Goal: Complete application form: Complete application form

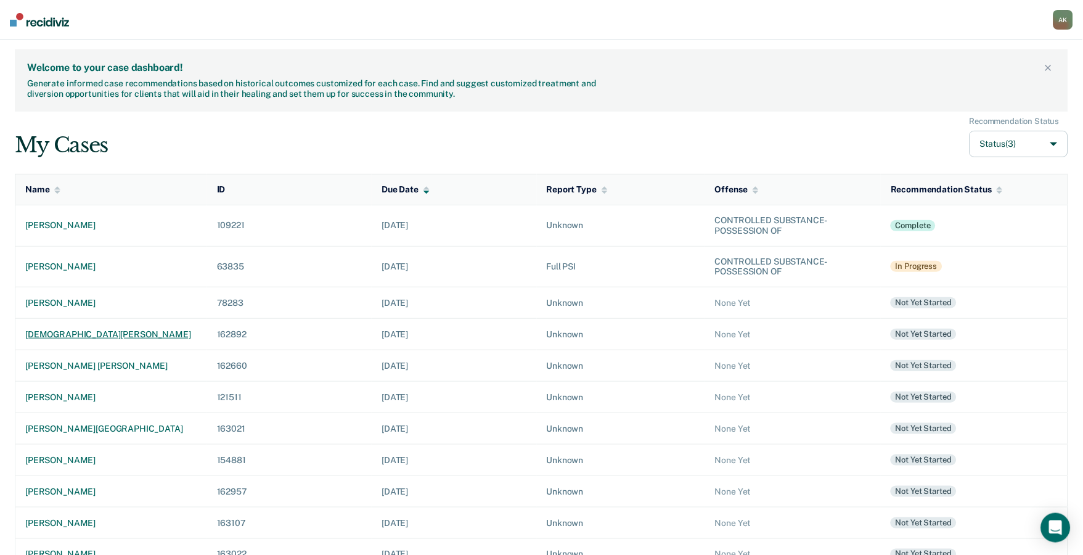
click at [76, 334] on div "christian d jones" at bounding box center [111, 334] width 172 height 10
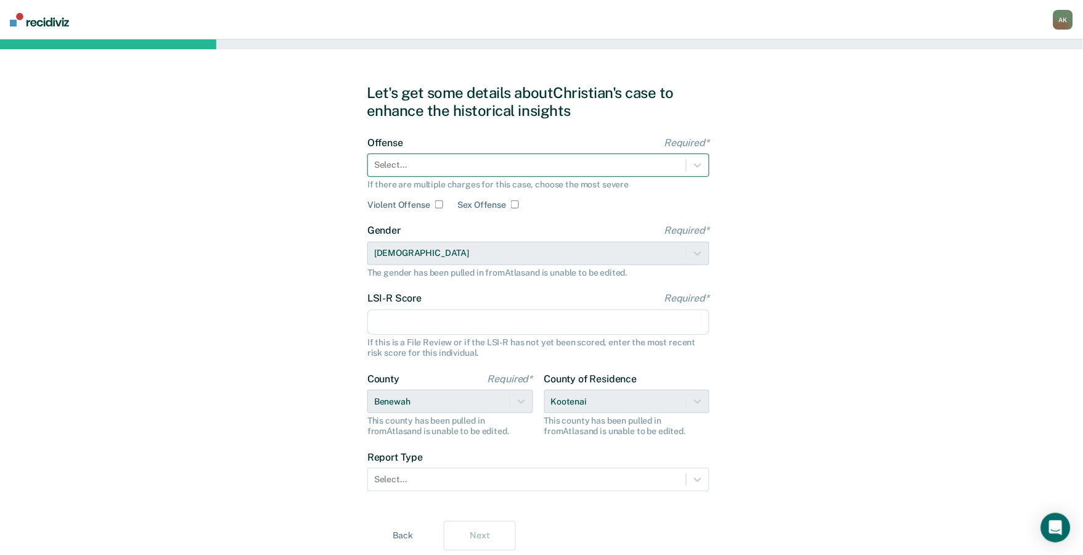
click at [495, 164] on div at bounding box center [527, 164] width 306 height 13
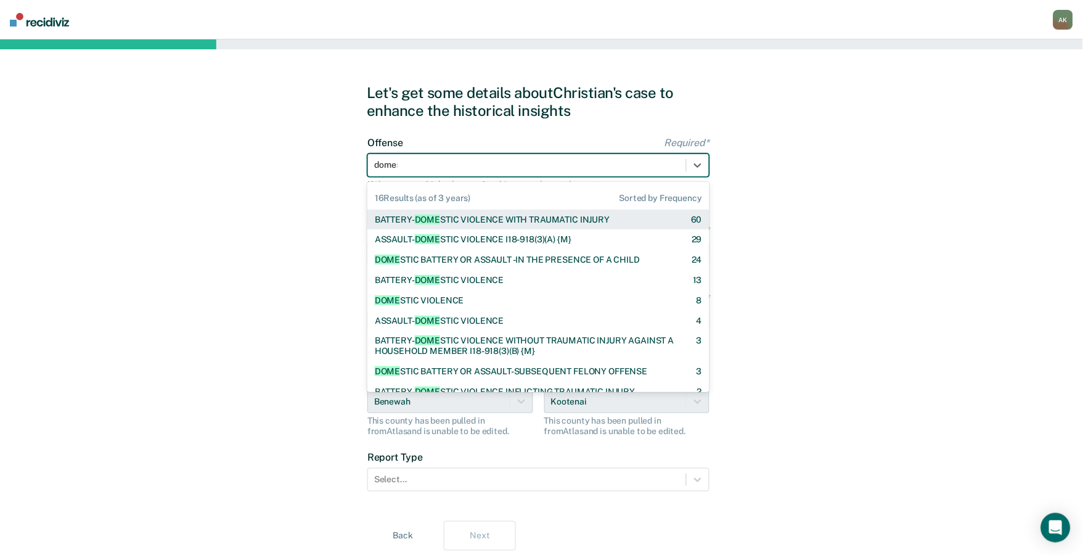
type input "domest"
click at [493, 212] on div "BATTERY- DOMEST IC VIOLENCE WITH TRAUMATIC INJURY 60" at bounding box center [538, 220] width 342 height 20
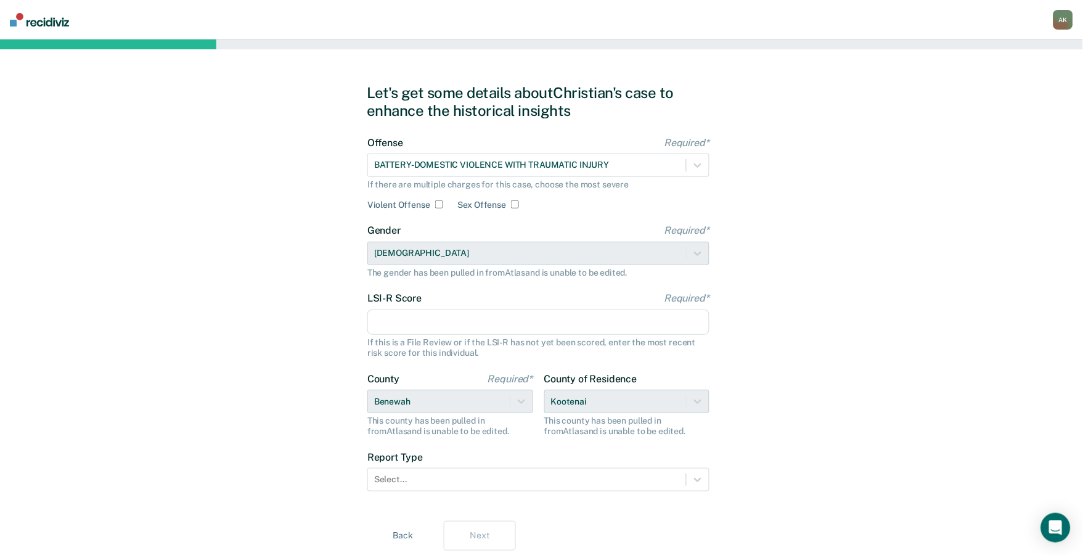
click at [436, 202] on input "Violent Offense" at bounding box center [439, 204] width 8 height 8
checkbox input "true"
click at [395, 326] on input "LSI-R Score Required*" at bounding box center [538, 322] width 342 height 26
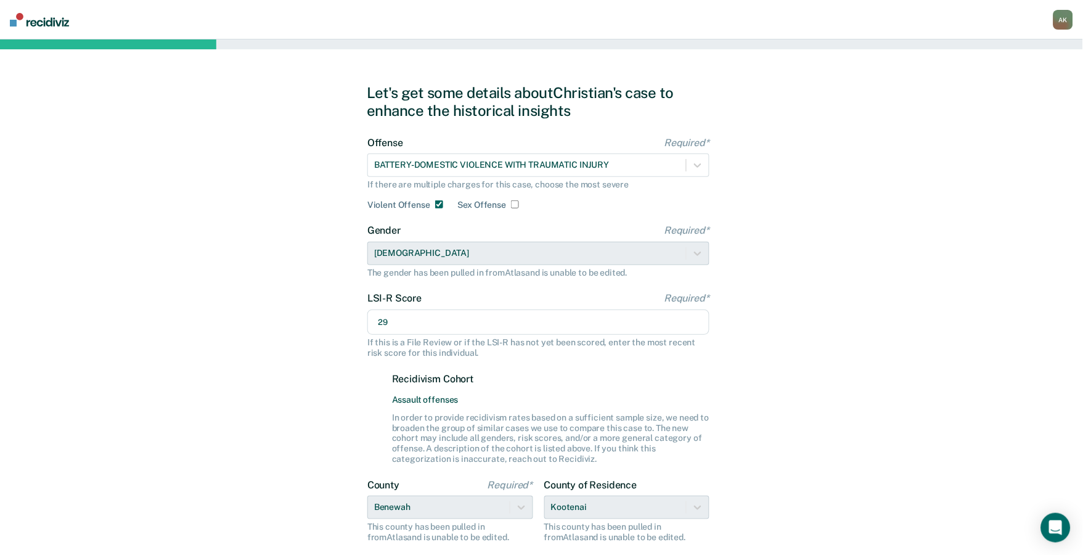
scroll to position [82, 0]
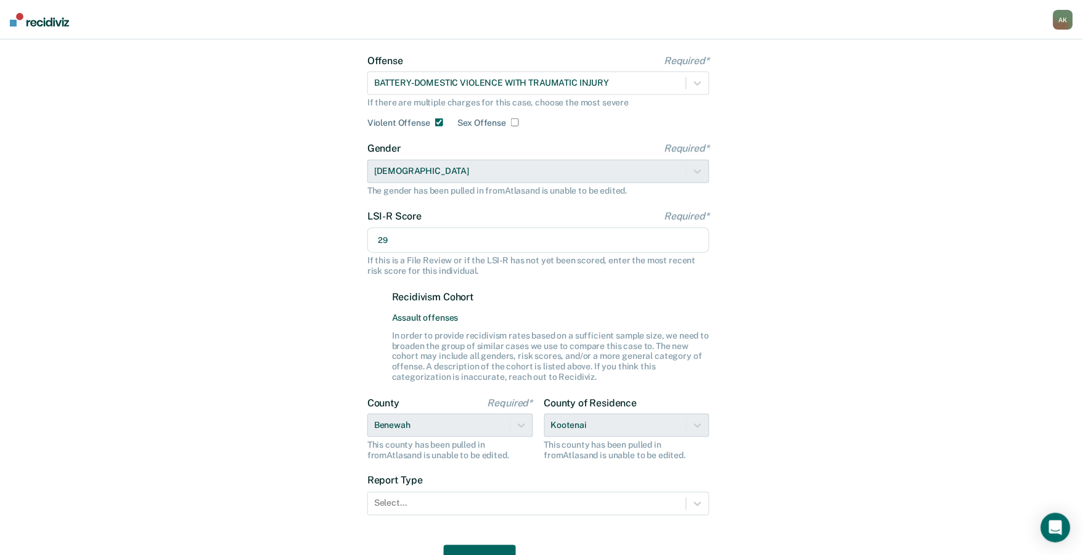
type input "29"
click at [574, 426] on div "County of Residence Kootenai This county has been pulled in from Atlas and is u…" at bounding box center [627, 428] width 166 height 63
click at [705, 421] on div "County of Residence Kootenai This county has been pulled in from Atlas and is u…" at bounding box center [627, 428] width 166 height 63
drag, startPoint x: 506, startPoint y: 424, endPoint x: 512, endPoint y: 421, distance: 6.6
click at [506, 423] on div "County Required* Benewah This county has been pulled in from Atlas and is unabl…" at bounding box center [450, 428] width 166 height 63
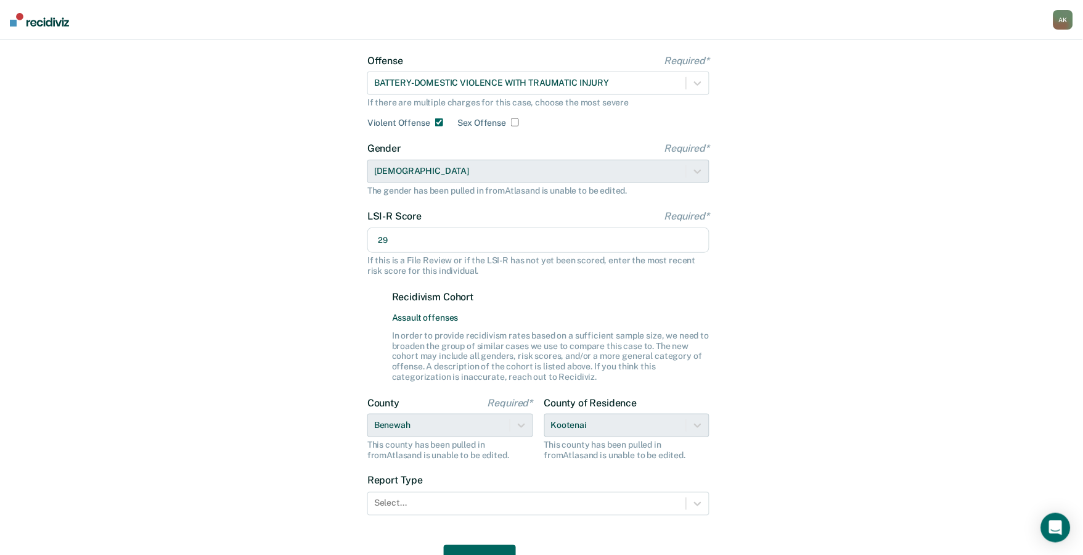
click at [512, 421] on div "County Required* Benewah This county has been pulled in from Atlas and is unabl…" at bounding box center [450, 428] width 166 height 63
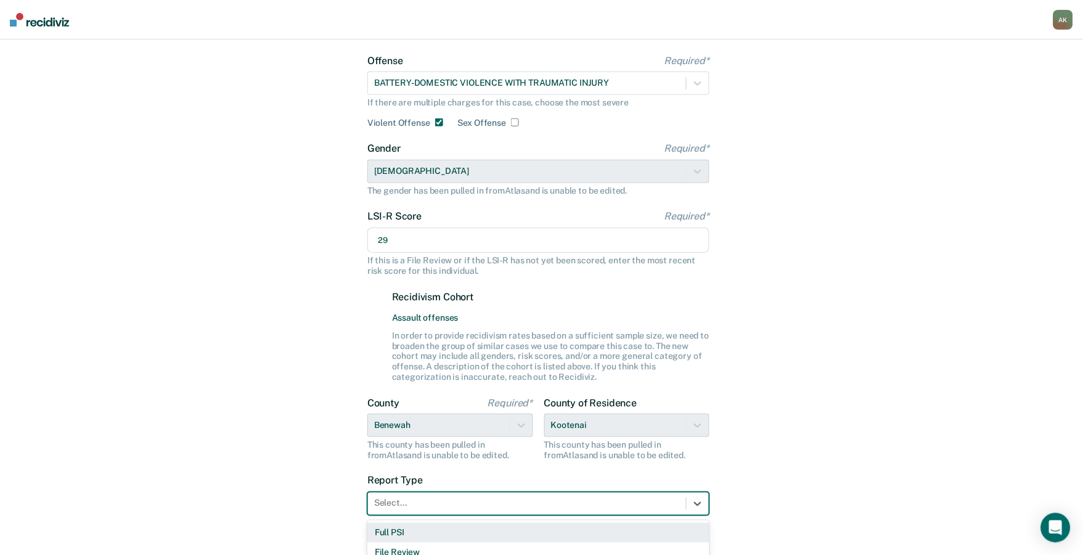
scroll to position [118, 0]
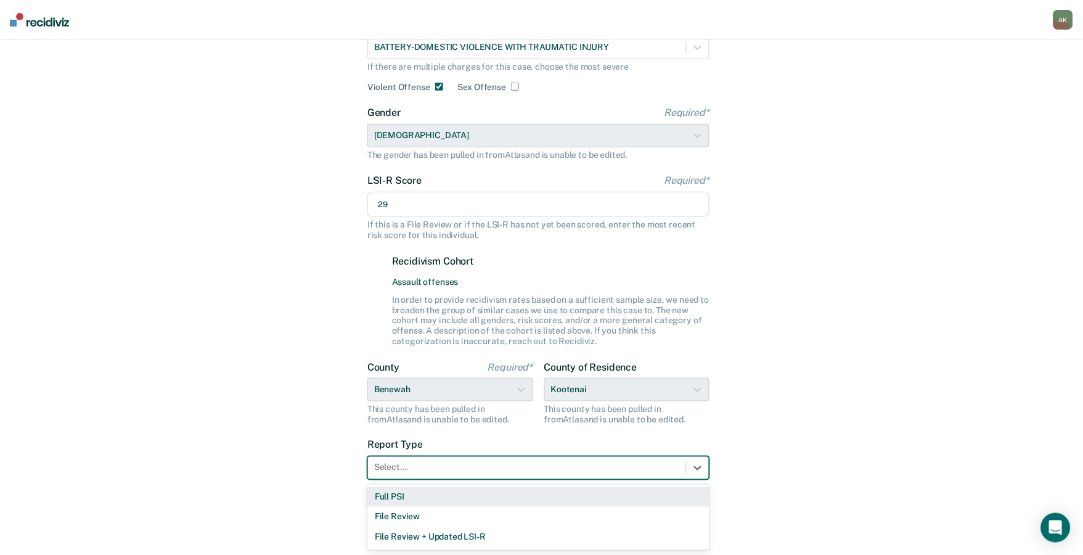
click at [473, 480] on div "3 results available. Use Up and Down to choose options, press Enter to select t…" at bounding box center [538, 467] width 342 height 23
click at [411, 499] on div "Full PSI" at bounding box center [538, 497] width 342 height 20
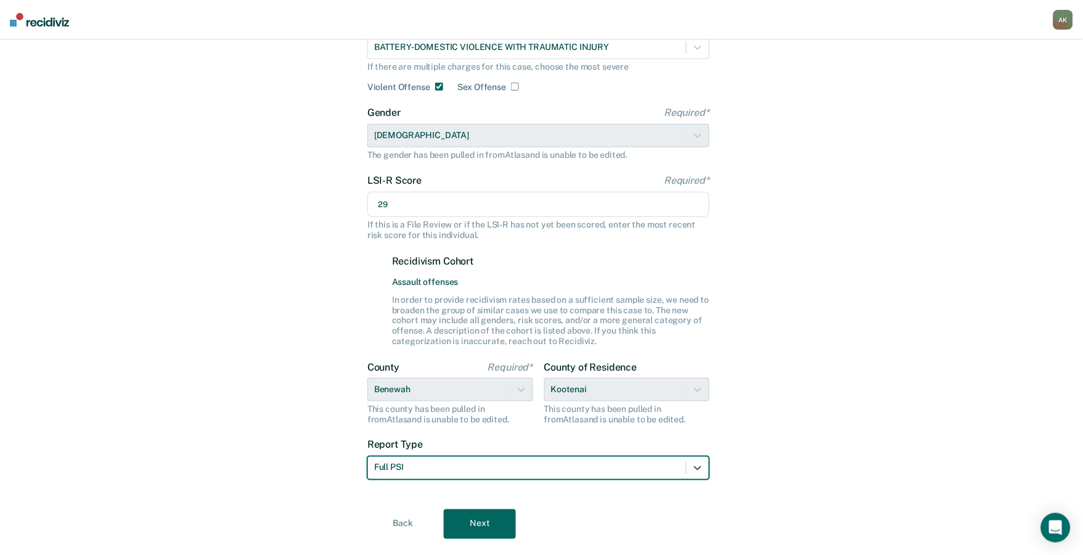
click at [465, 520] on button "Next" at bounding box center [480, 524] width 72 height 30
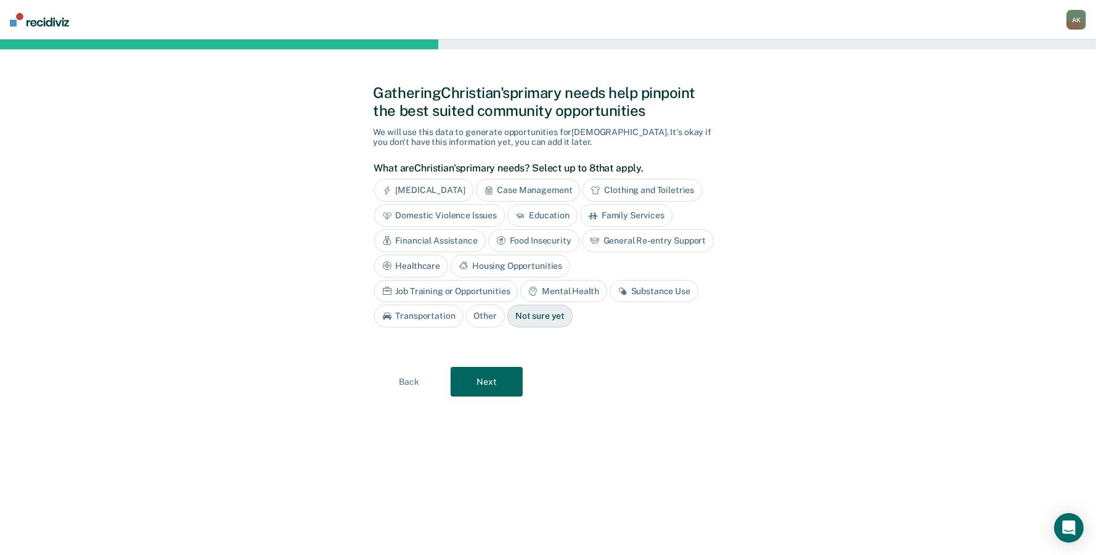
click at [440, 190] on div "Anger Management" at bounding box center [423, 190] width 99 height 23
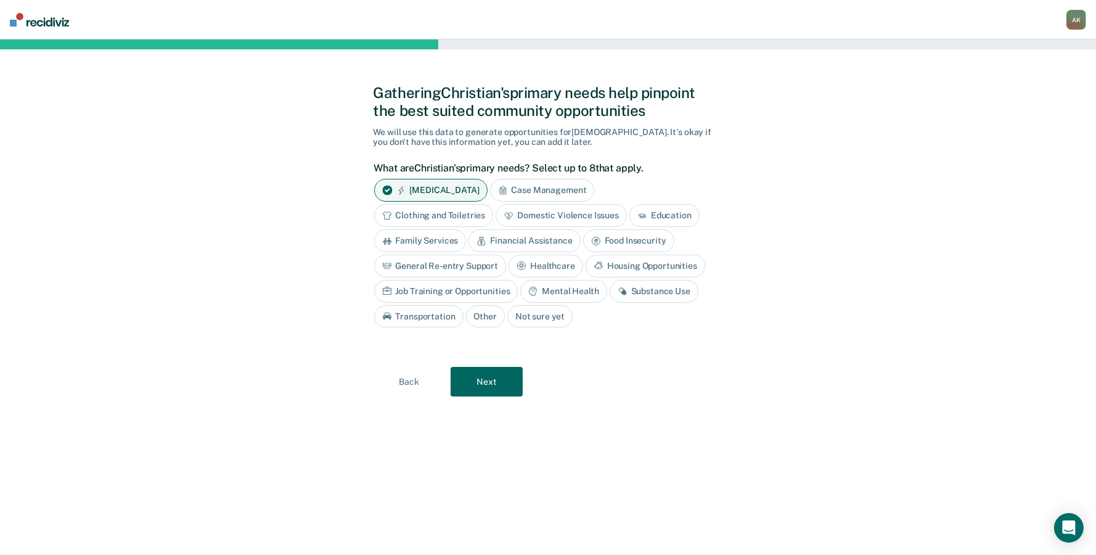
click at [559, 293] on div "Mental Health" at bounding box center [563, 291] width 86 height 23
click at [464, 285] on div "Job Training or Opportunities" at bounding box center [446, 291] width 144 height 23
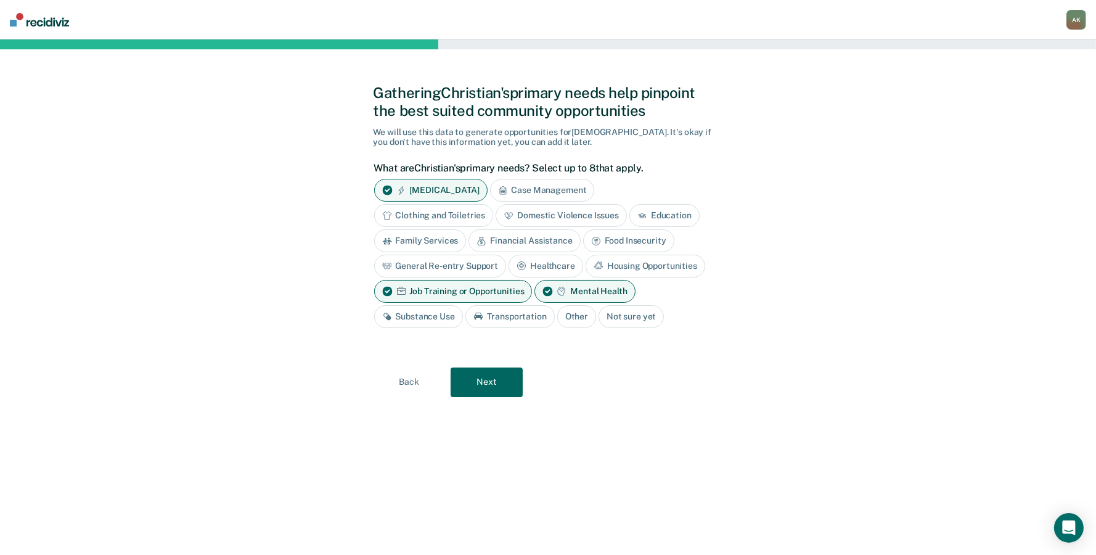
click at [576, 282] on div "Mental Health" at bounding box center [584, 291] width 100 height 23
click at [482, 289] on div "Job Training or Opportunities" at bounding box center [453, 291] width 158 height 23
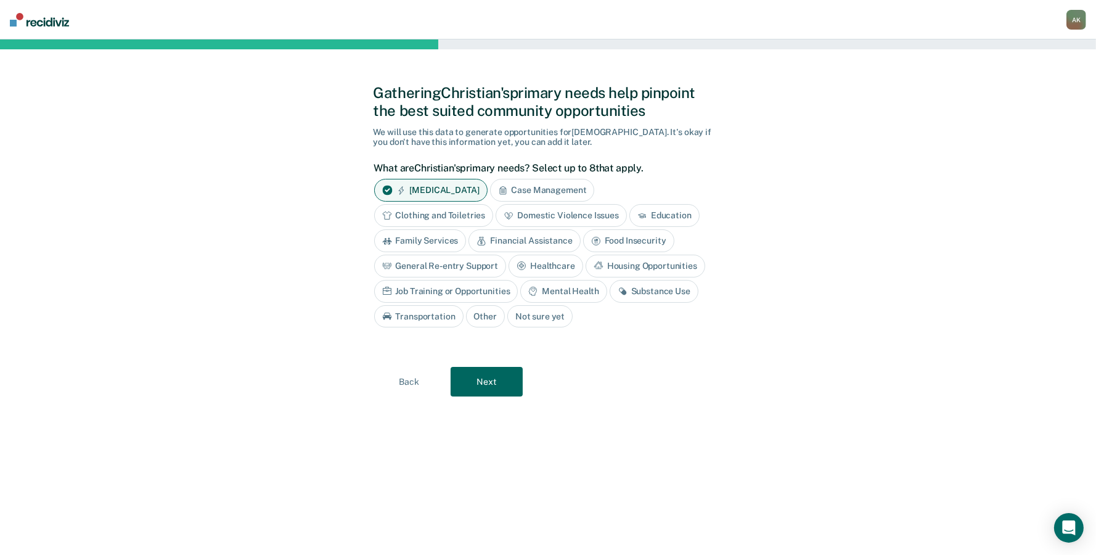
click at [651, 290] on div "Substance Use" at bounding box center [654, 291] width 89 height 23
click at [563, 216] on div "Domestic Violence Issues" at bounding box center [561, 215] width 131 height 23
click at [500, 367] on div "Back Next" at bounding box center [549, 382] width 350 height 30
click at [498, 376] on button "Next" at bounding box center [487, 382] width 72 height 30
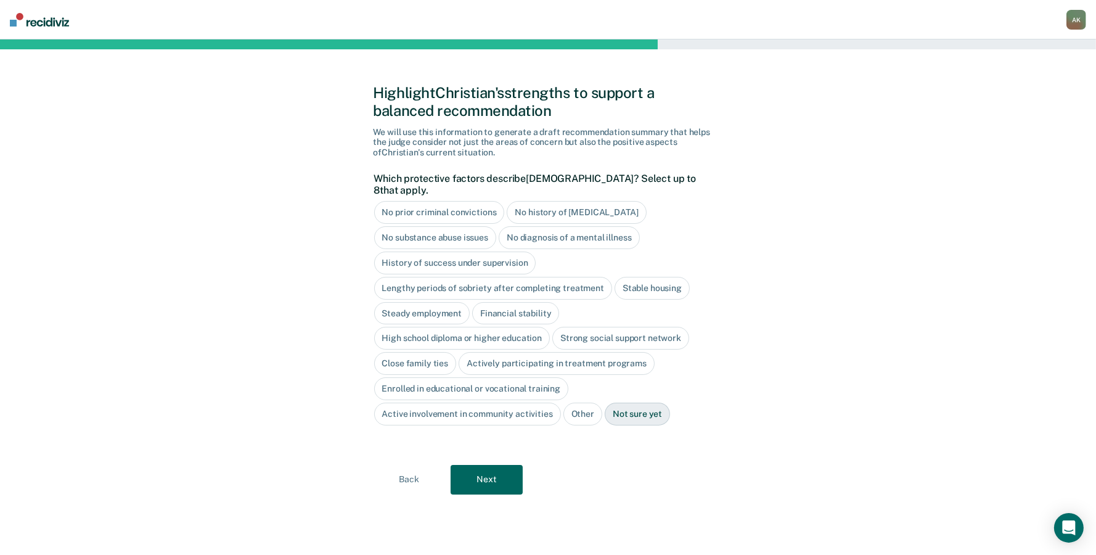
click at [448, 252] on div "History of success under supervision" at bounding box center [455, 263] width 162 height 23
click at [486, 468] on button "Next" at bounding box center [487, 480] width 72 height 30
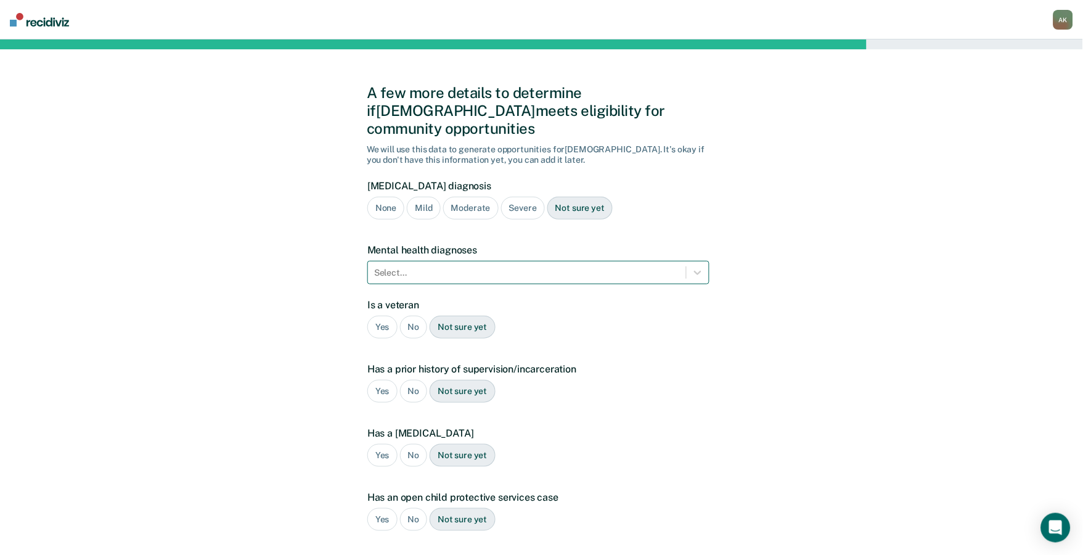
click at [445, 266] on div at bounding box center [527, 272] width 306 height 13
click at [417, 316] on div "No" at bounding box center [414, 327] width 28 height 23
click at [383, 380] on div "Yes" at bounding box center [382, 391] width 30 height 23
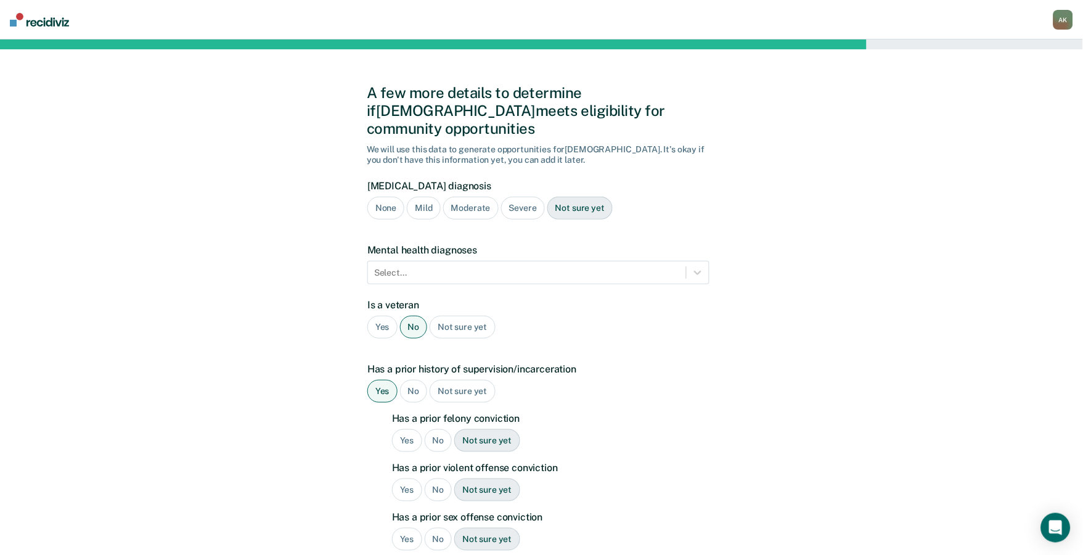
click at [438, 429] on div "No" at bounding box center [439, 440] width 28 height 23
click at [433, 478] on div "No" at bounding box center [439, 489] width 28 height 23
click at [438, 528] on div "No" at bounding box center [439, 539] width 28 height 23
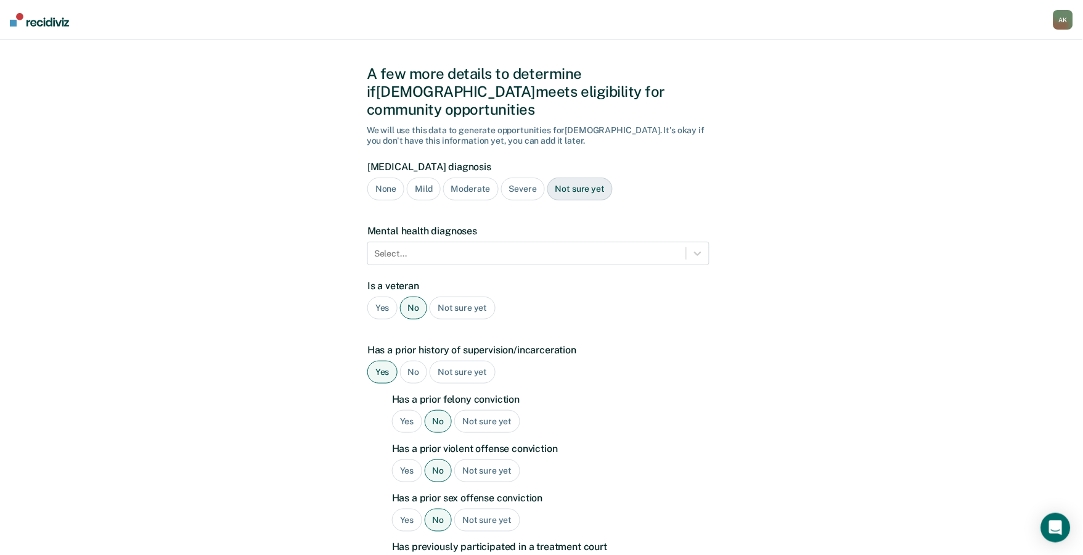
scroll to position [164, 0]
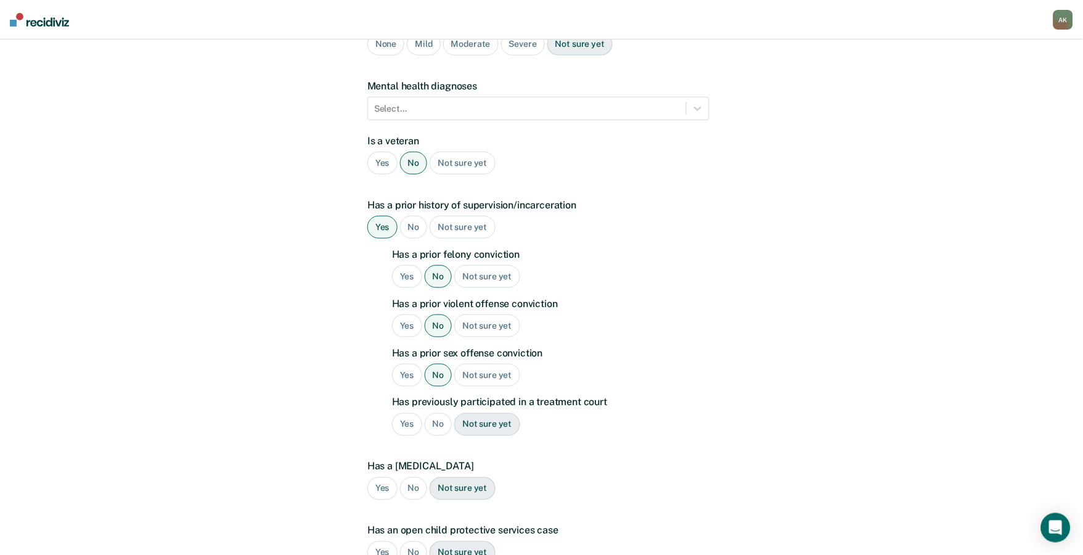
click at [437, 413] on div "No" at bounding box center [439, 424] width 28 height 23
click at [415, 477] on div "No" at bounding box center [414, 488] width 28 height 23
click at [418, 541] on div "No" at bounding box center [414, 552] width 28 height 23
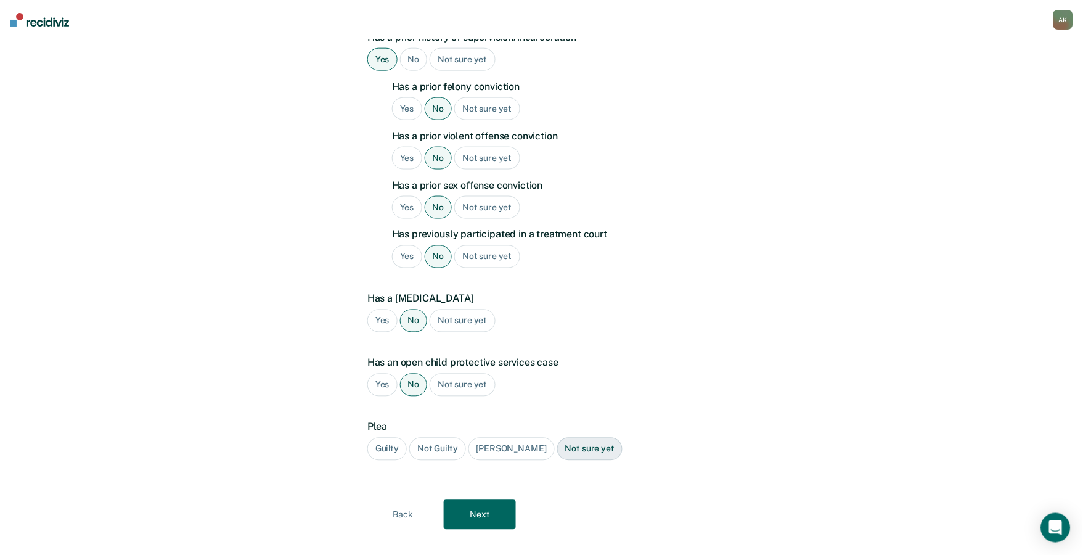
scroll to position [334, 0]
click at [386, 436] on div "Guilty" at bounding box center [386, 447] width 39 height 23
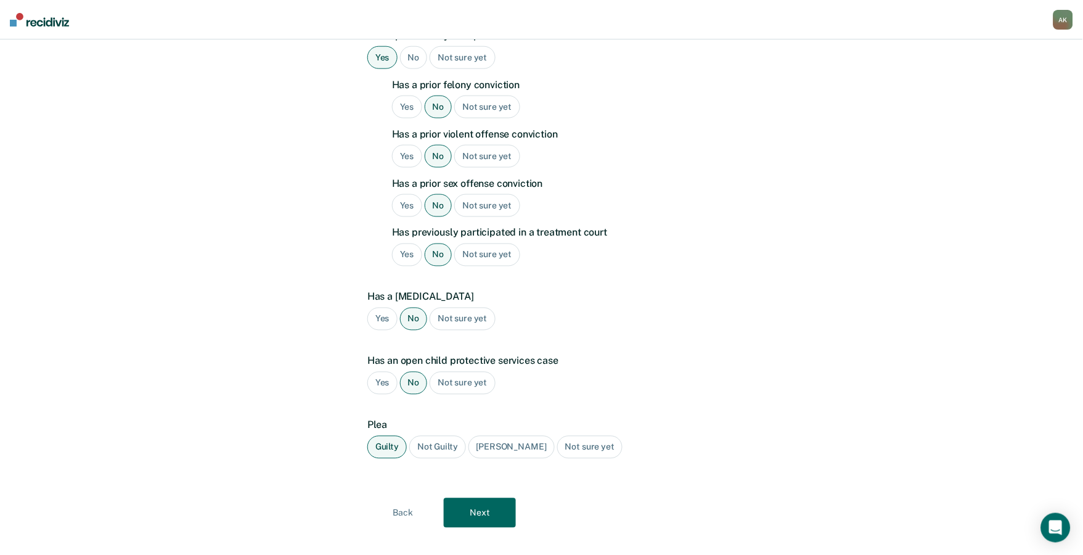
click at [472, 504] on button "Next" at bounding box center [480, 513] width 72 height 30
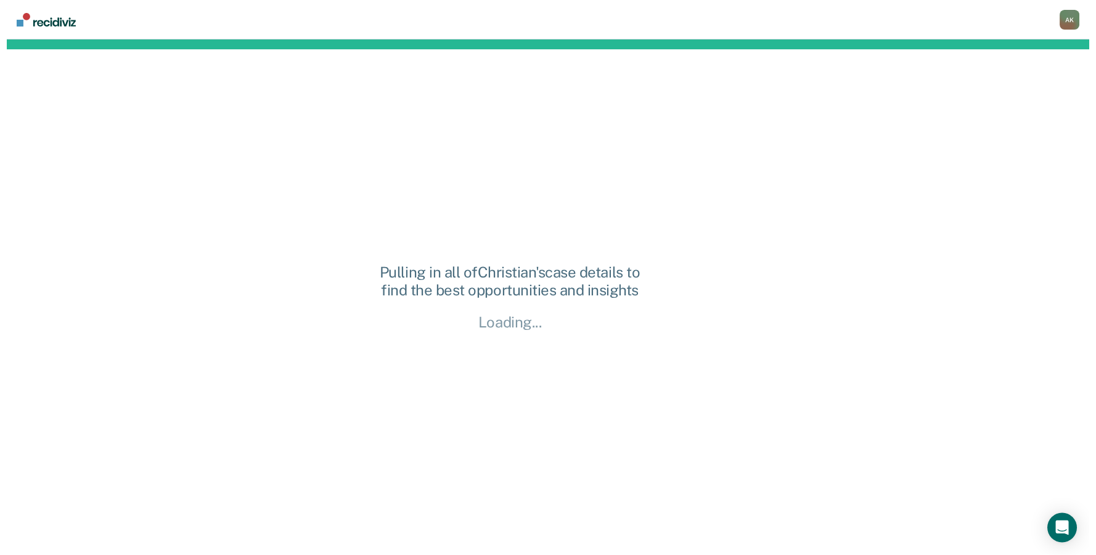
scroll to position [0, 0]
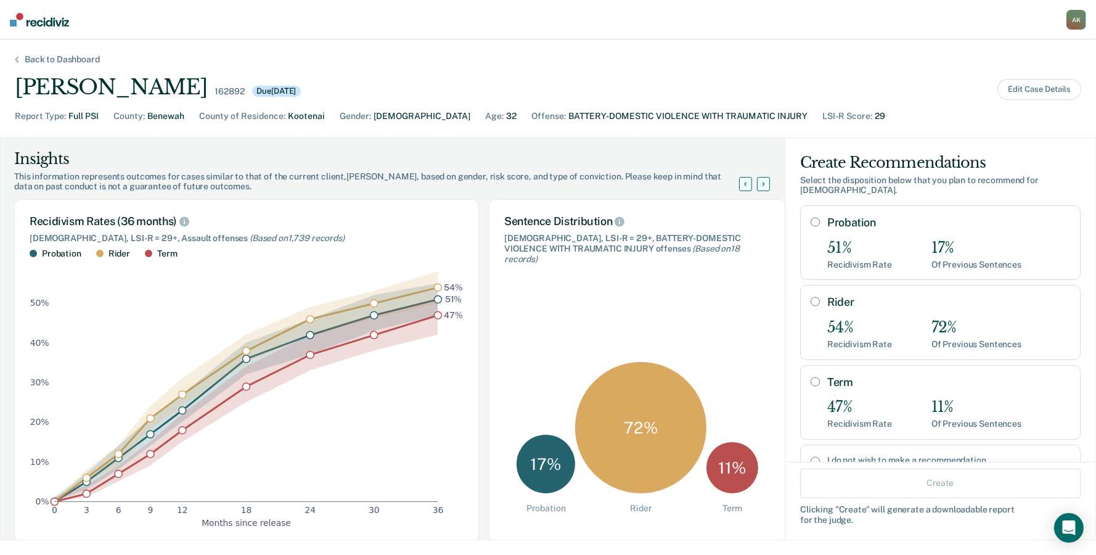
click at [811, 383] on input "Term" at bounding box center [815, 382] width 9 height 10
radio input "true"
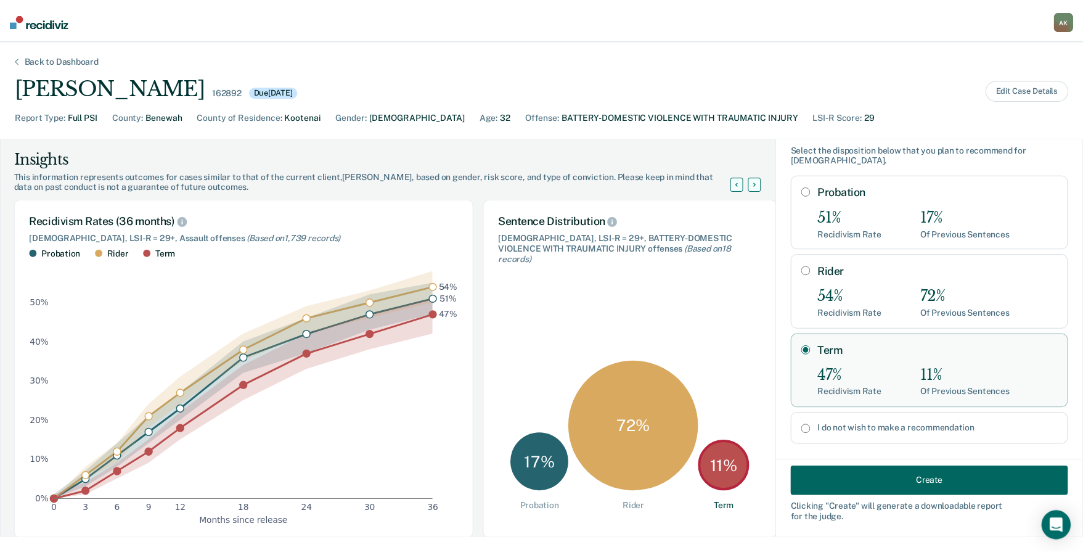
scroll to position [45, 0]
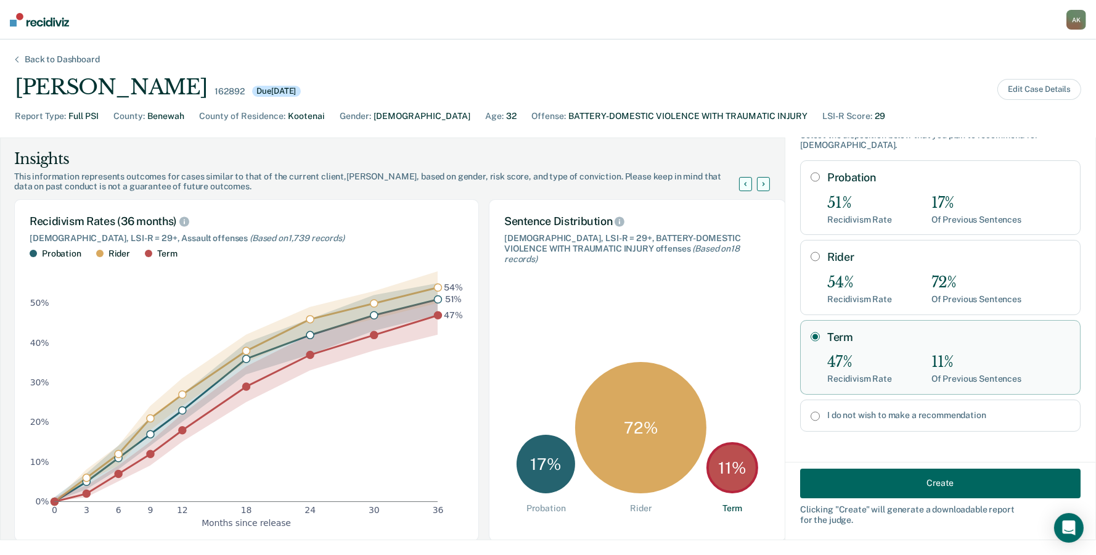
click at [902, 471] on button "Create" at bounding box center [940, 483] width 280 height 30
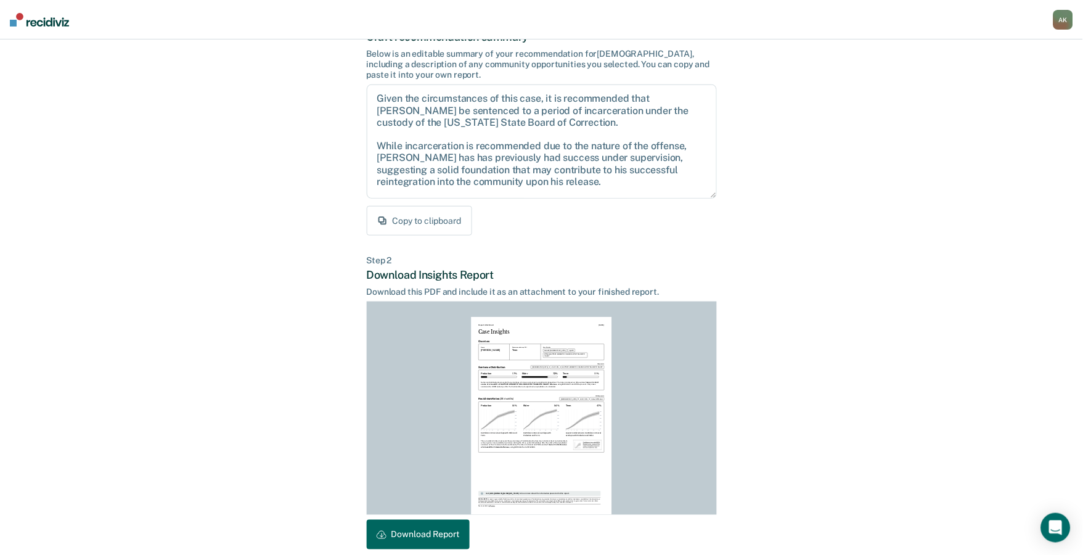
scroll to position [147, 0]
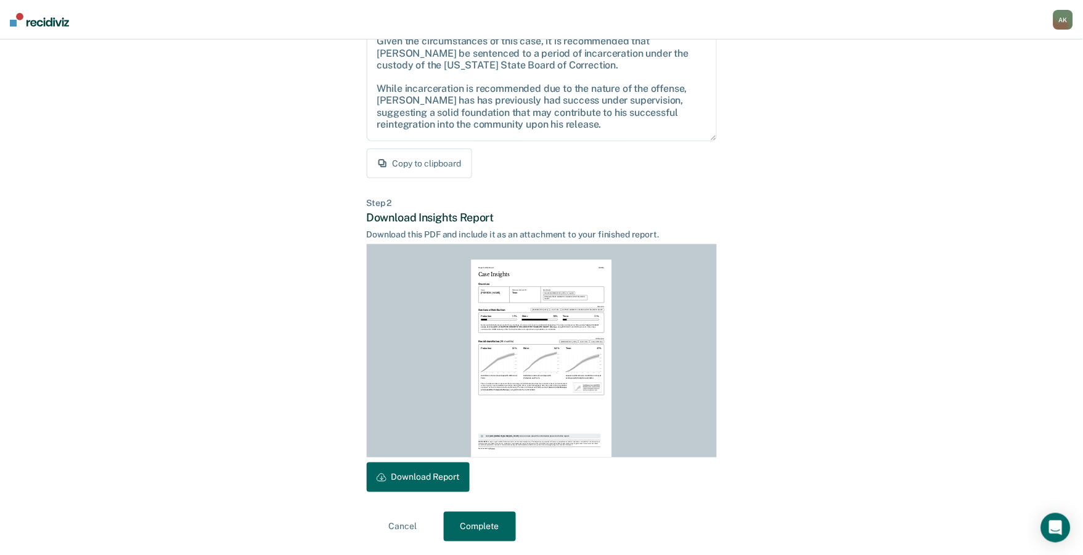
click at [432, 474] on button "Download Report" at bounding box center [418, 477] width 103 height 30
